Goal: Navigation & Orientation: Find specific page/section

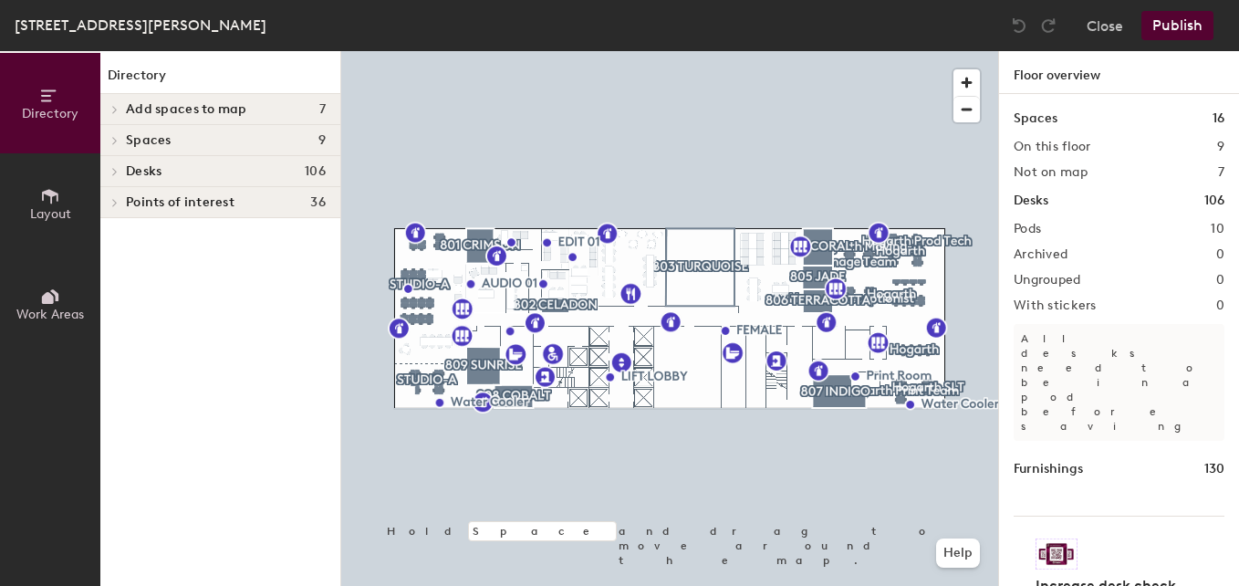
click at [115, 173] on icon at bounding box center [115, 171] width 4 height 7
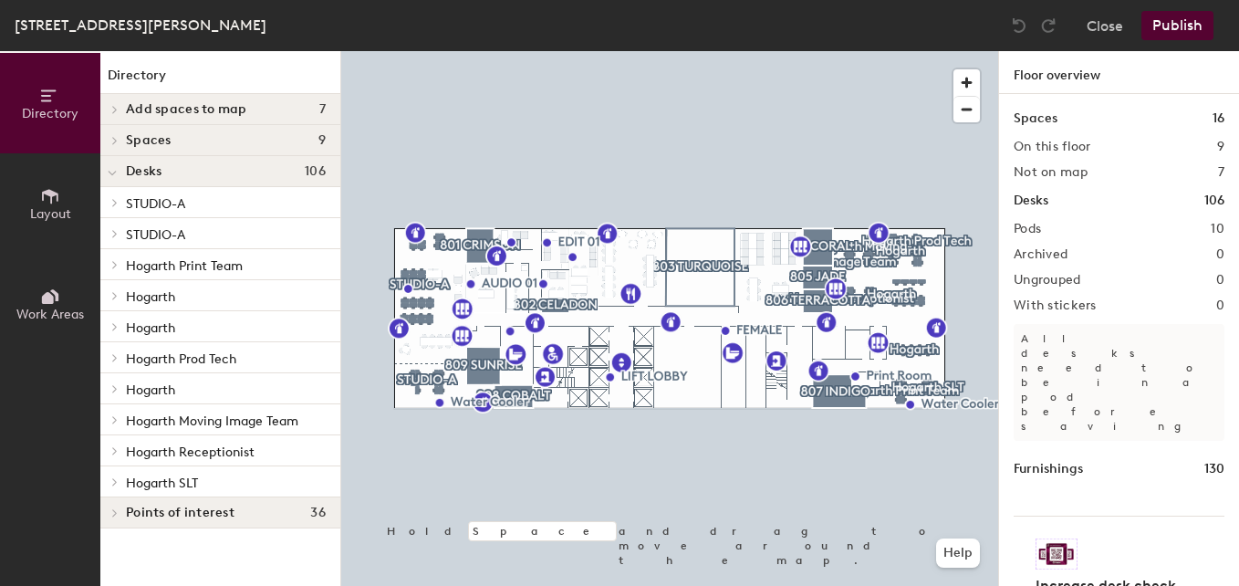
click at [117, 513] on icon at bounding box center [115, 512] width 4 height 7
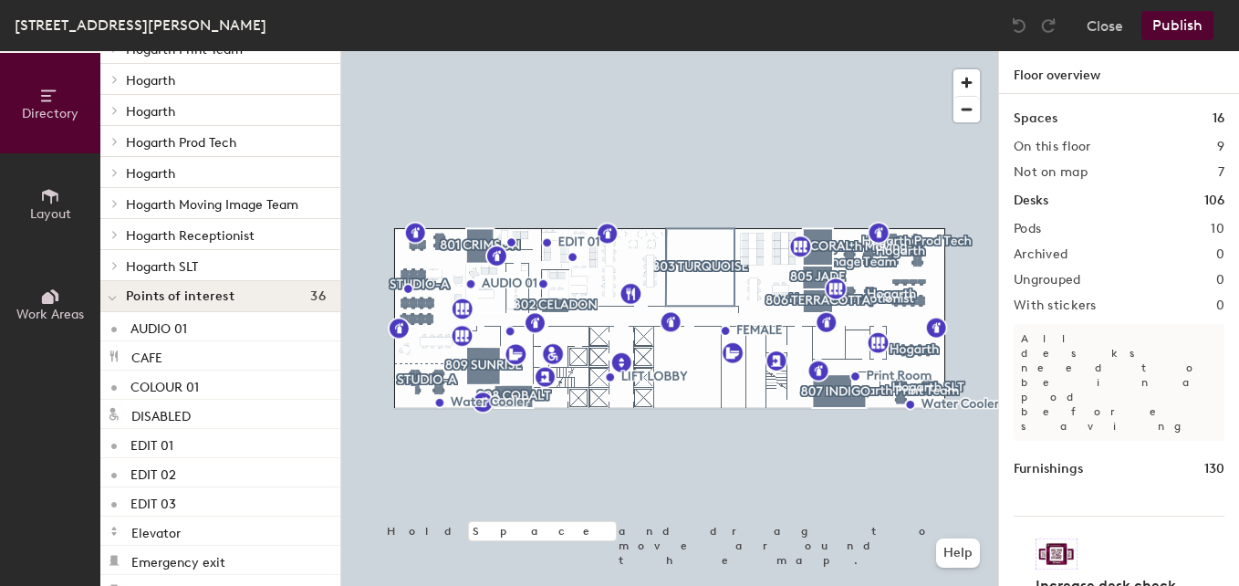
scroll to position [187, 0]
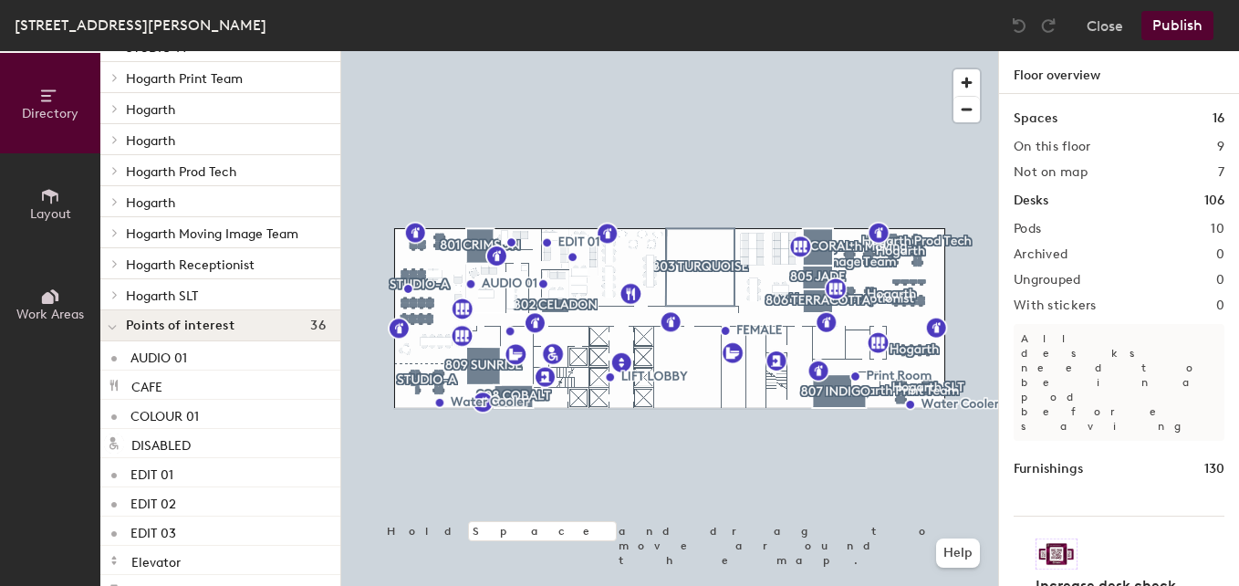
click at [115, 296] on icon at bounding box center [115, 294] width 4 height 7
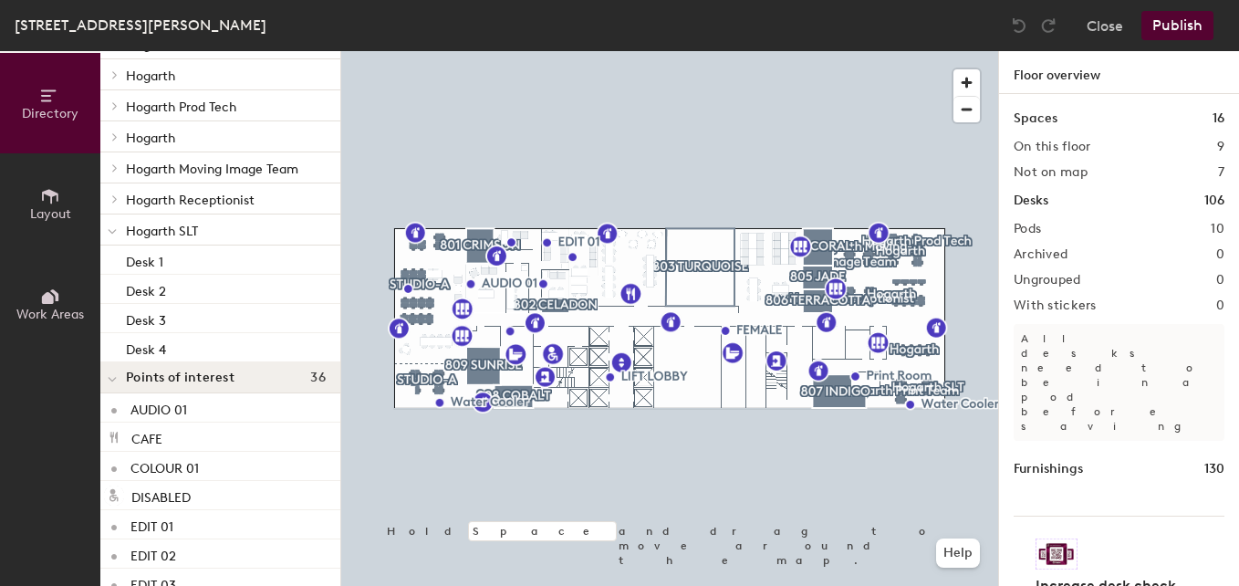
scroll to position [278, 0]
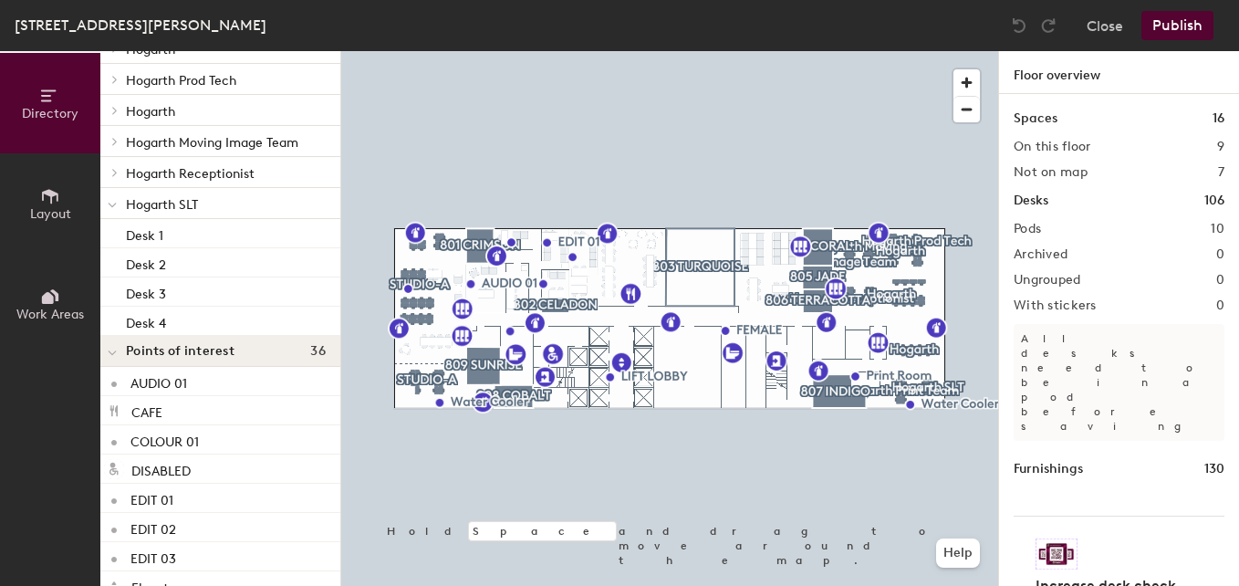
click at [117, 170] on icon at bounding box center [114, 172] width 7 height 9
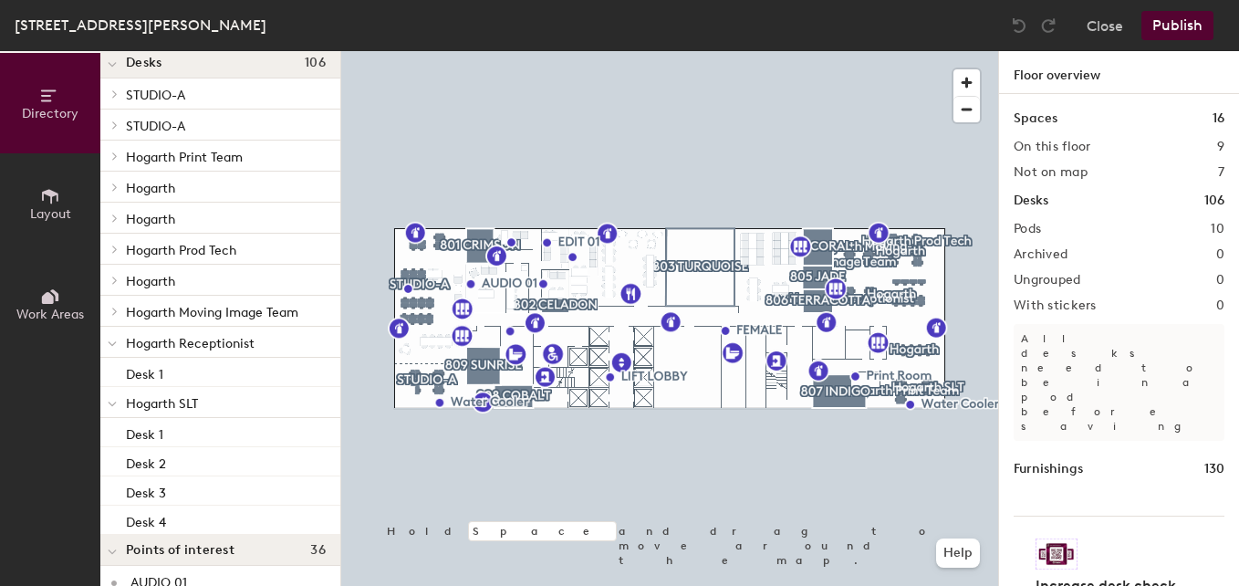
scroll to position [96, 0]
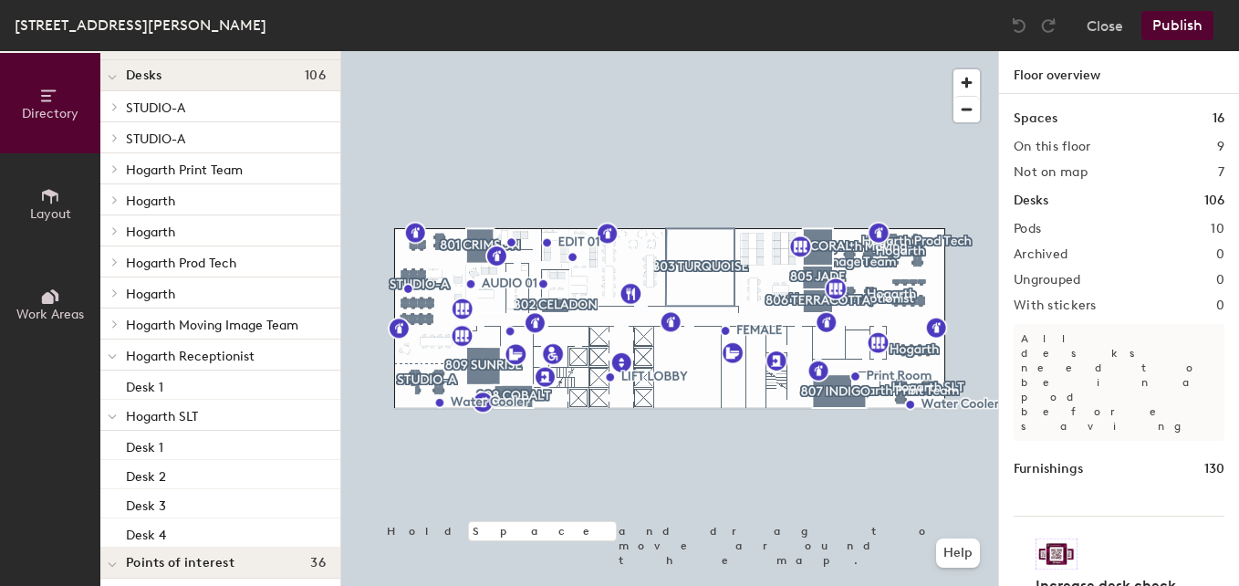
click at [120, 324] on span at bounding box center [114, 323] width 16 height 9
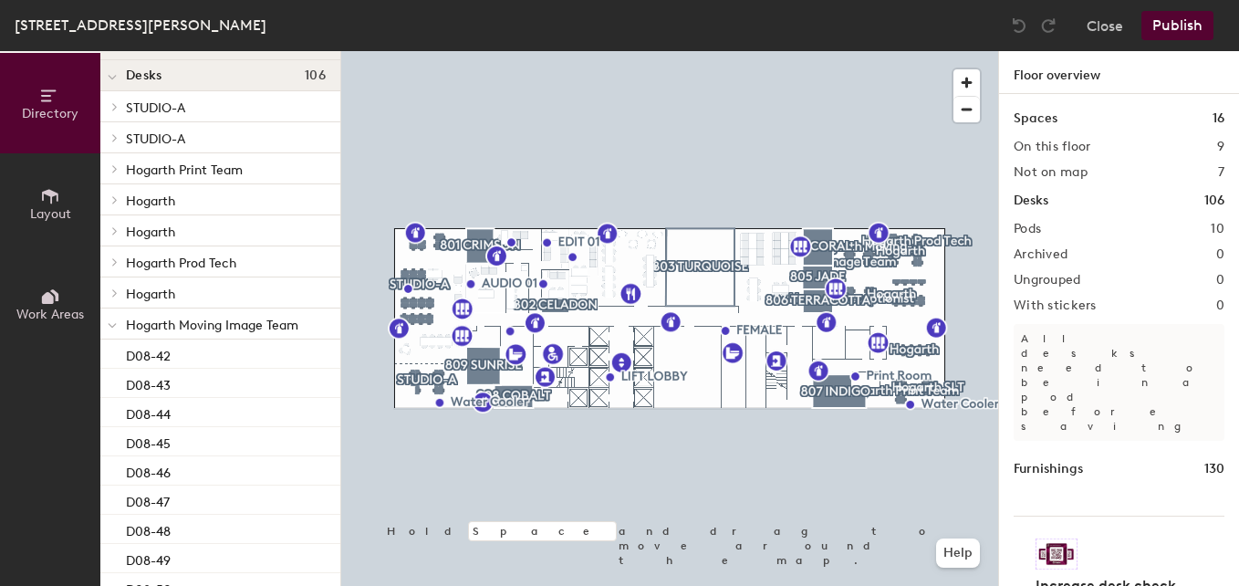
click at [114, 297] on icon at bounding box center [114, 292] width 7 height 9
click at [120, 263] on span at bounding box center [114, 261] width 16 height 9
click at [115, 196] on icon at bounding box center [114, 199] width 7 height 9
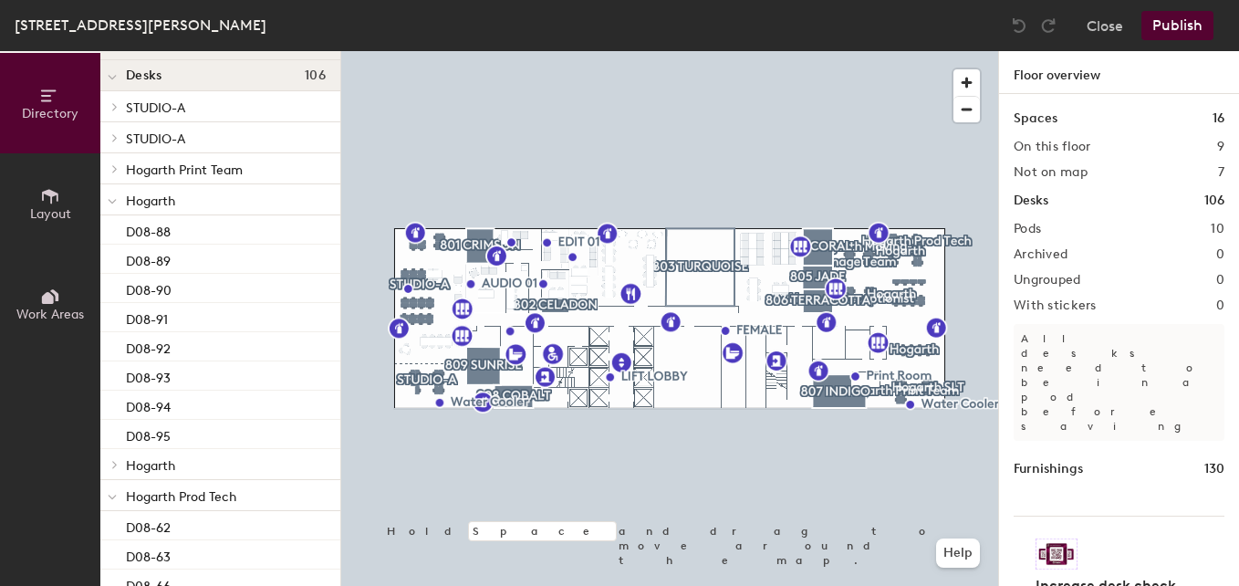
click at [114, 167] on icon at bounding box center [115, 168] width 4 height 7
click at [113, 102] on icon at bounding box center [114, 106] width 7 height 9
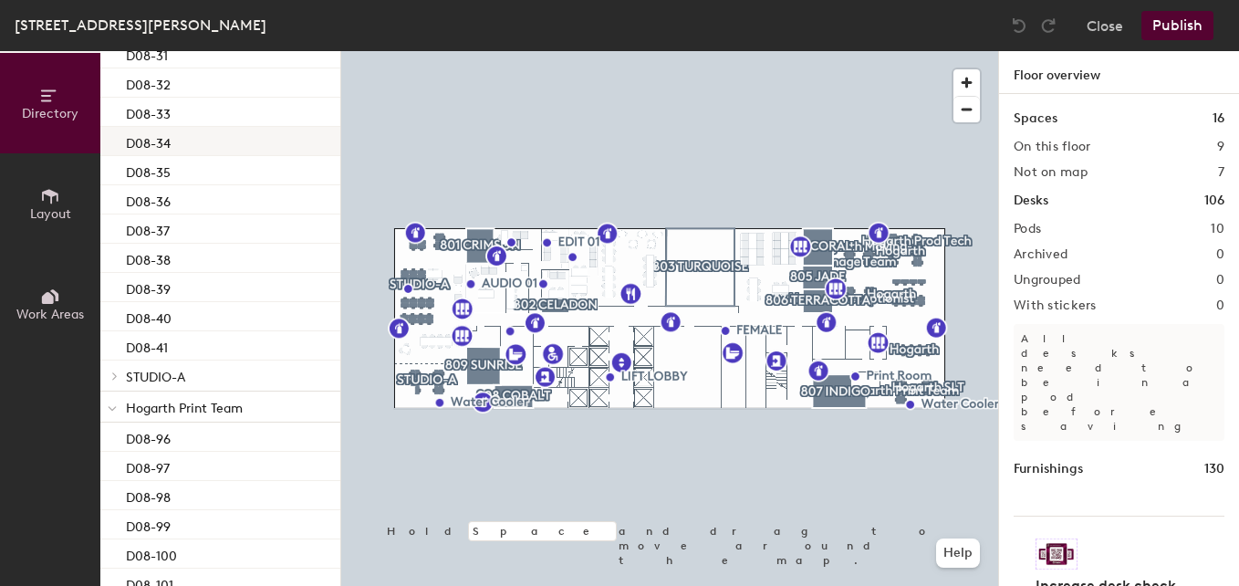
scroll to position [182, 0]
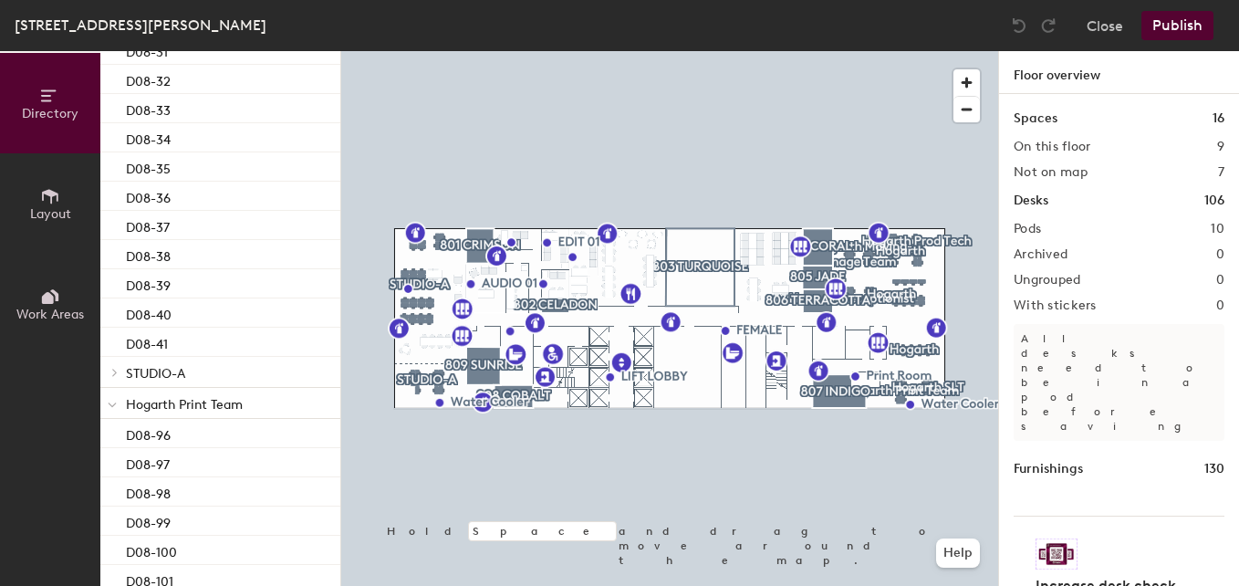
click at [119, 369] on span at bounding box center [114, 372] width 16 height 9
click at [161, 405] on p "D08-01" at bounding box center [147, 401] width 43 height 21
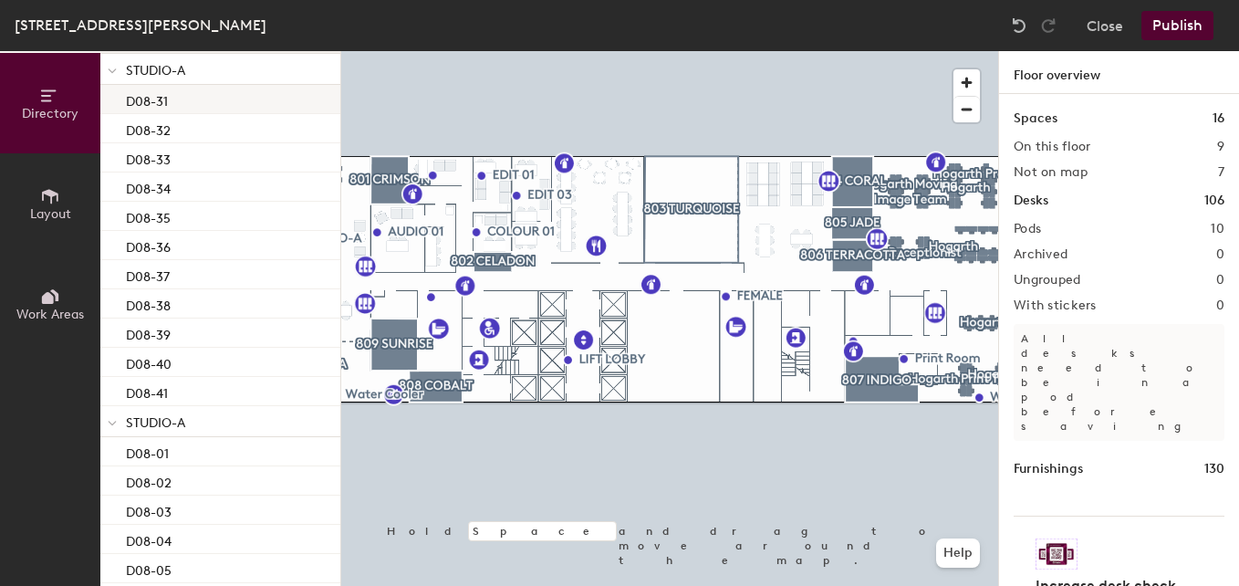
scroll to position [274, 0]
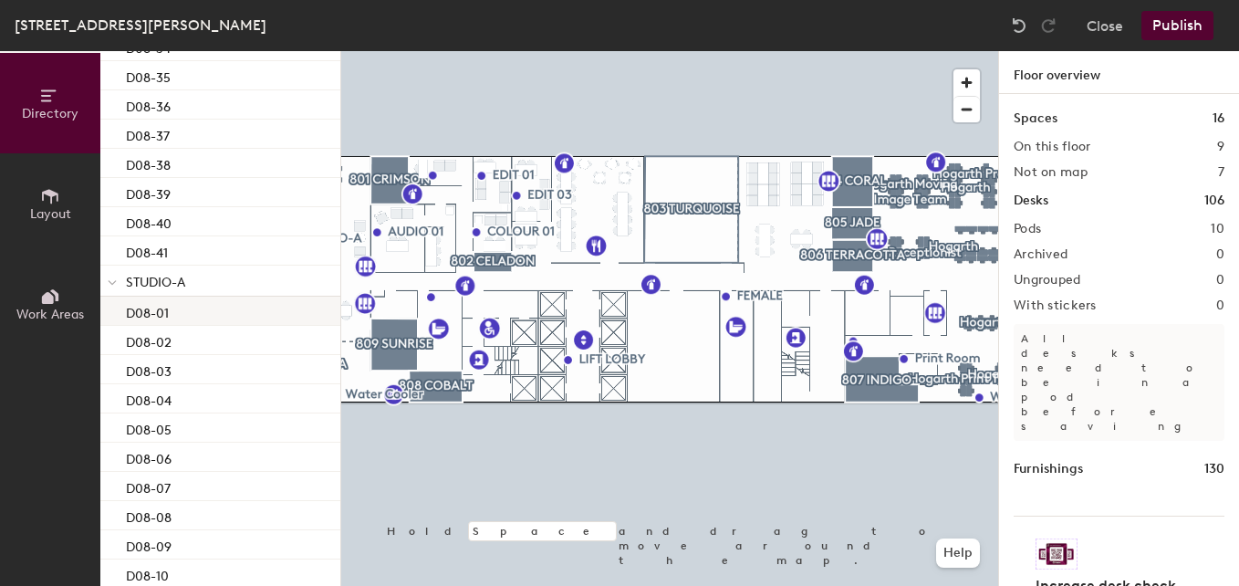
click at [159, 319] on p "D08-01" at bounding box center [147, 310] width 43 height 21
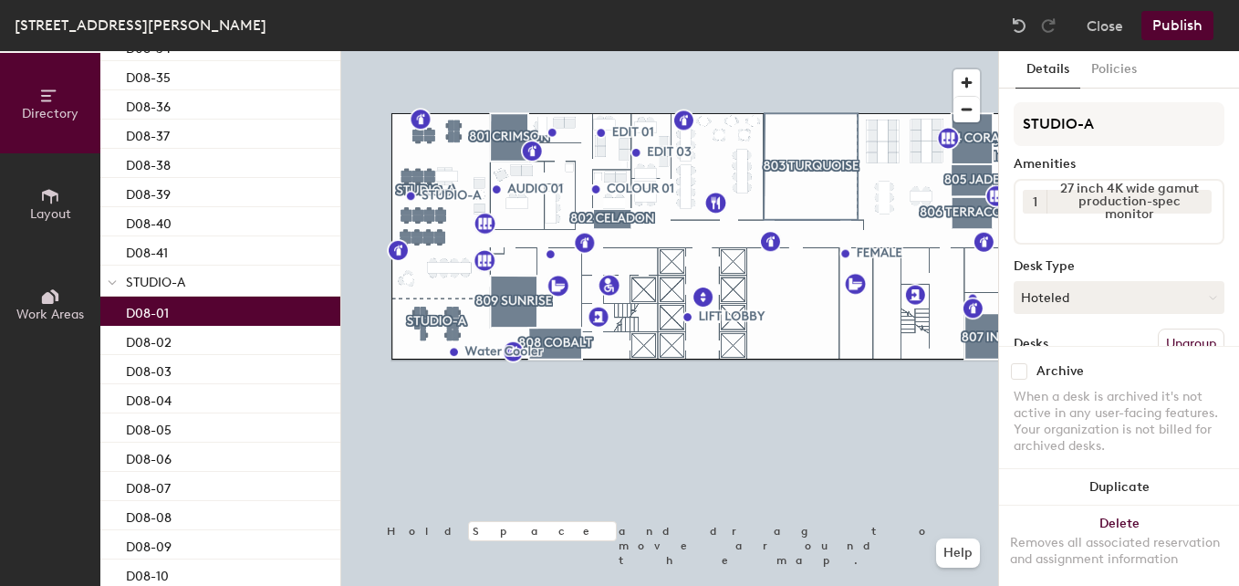
click at [153, 309] on p "D08-01" at bounding box center [147, 310] width 43 height 21
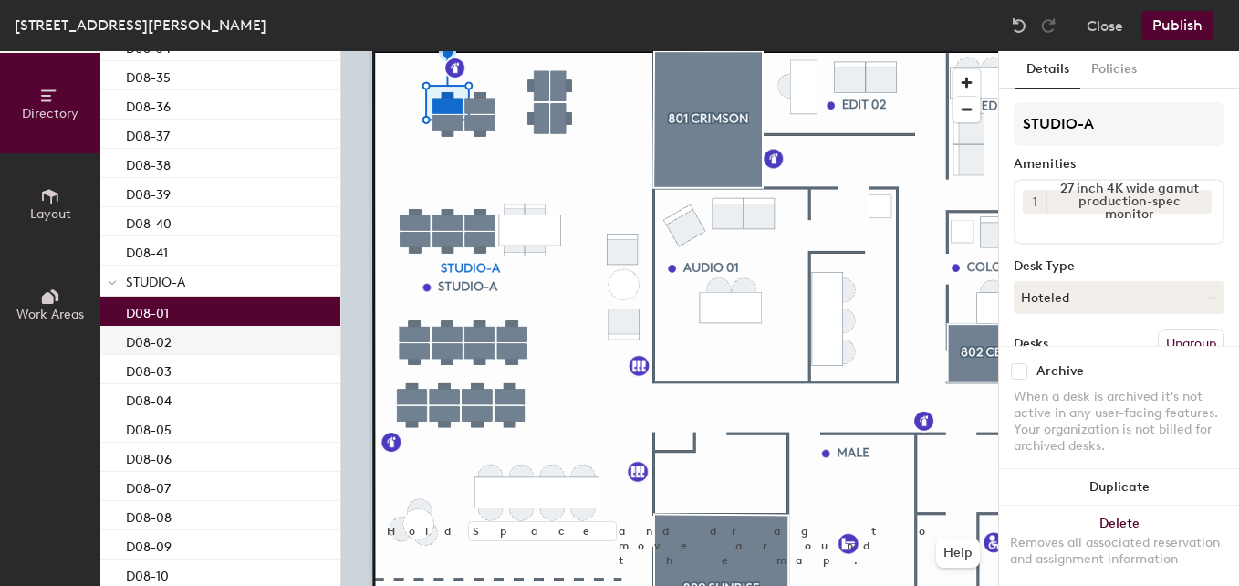
click at [149, 340] on p "D08-02" at bounding box center [149, 339] width 46 height 21
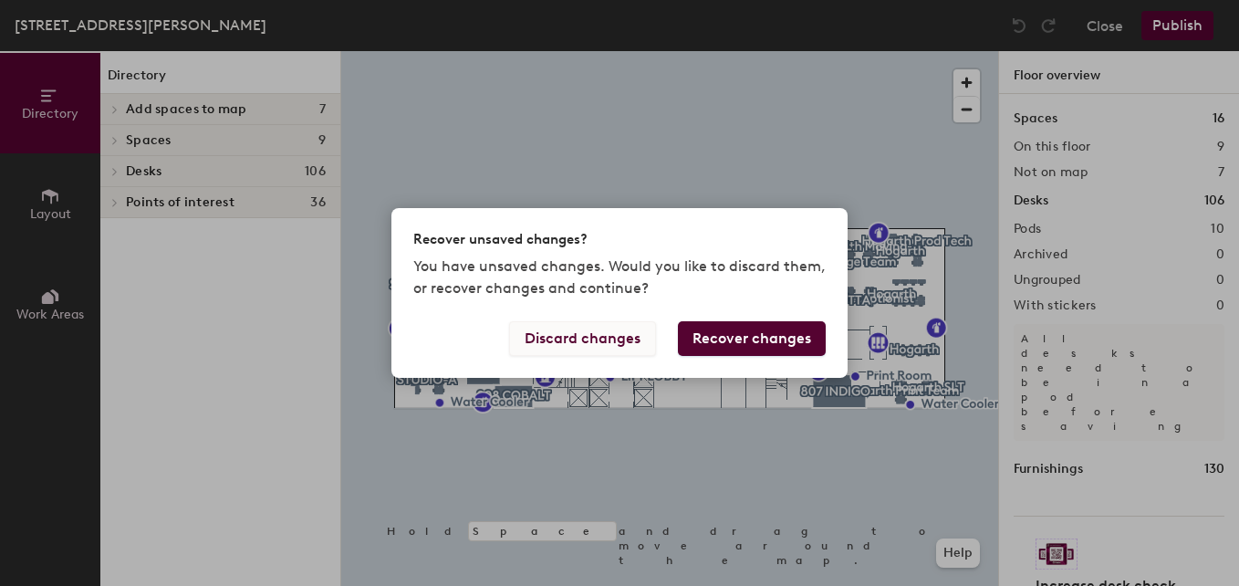
click at [570, 351] on button "Discard changes" at bounding box center [582, 338] width 147 height 35
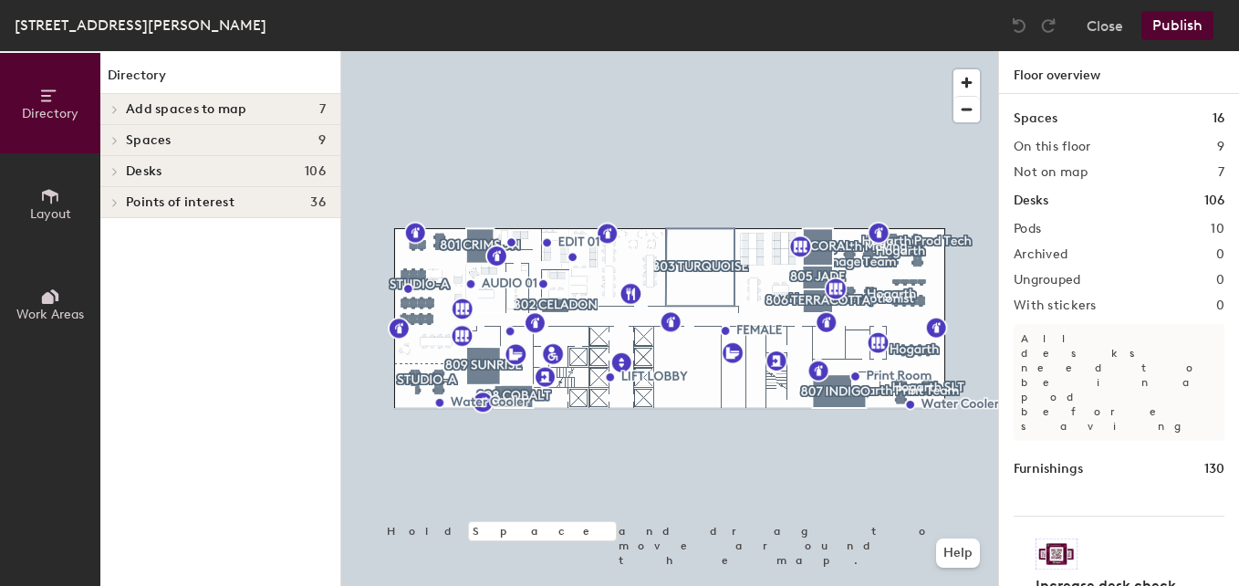
click at [116, 171] on icon at bounding box center [115, 171] width 4 height 7
